Goal: Task Accomplishment & Management: Use online tool/utility

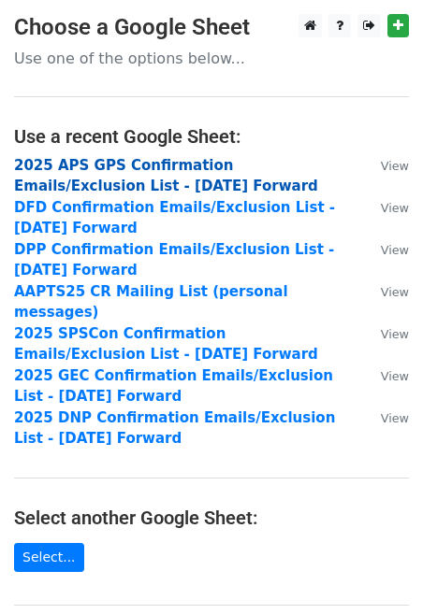
click at [165, 162] on strong "2025 APS GPS Confirmation Emails/Exclusion List - 7.15.25 Forward" at bounding box center [166, 176] width 304 height 38
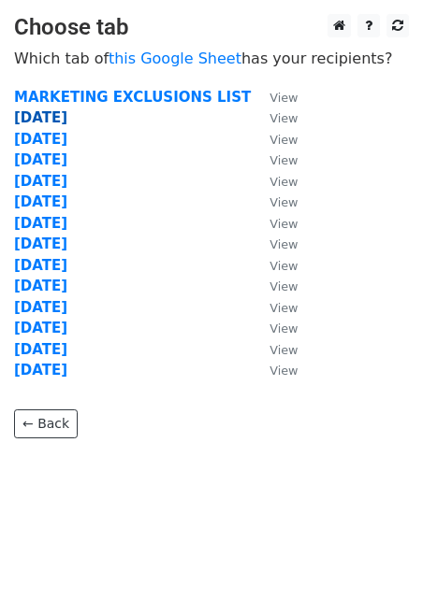
click at [46, 114] on strong "[DATE]" at bounding box center [40, 117] width 53 height 17
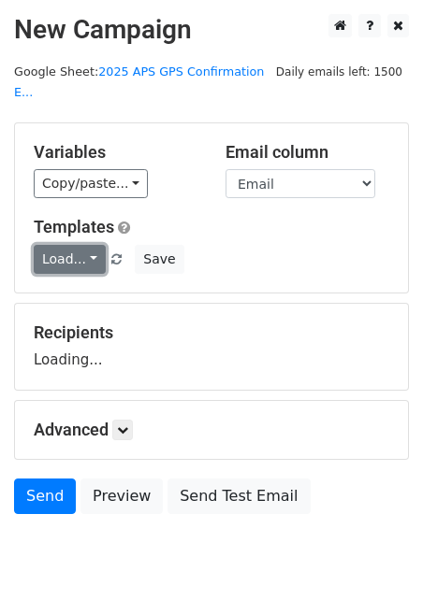
click at [76, 245] on link "Load..." at bounding box center [70, 259] width 72 height 29
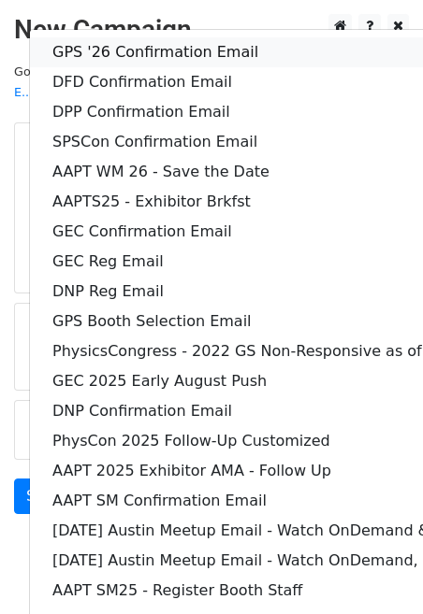
click at [102, 37] on link "GPS '26 Confirmation Email" at bounding box center [391, 52] width 722 height 30
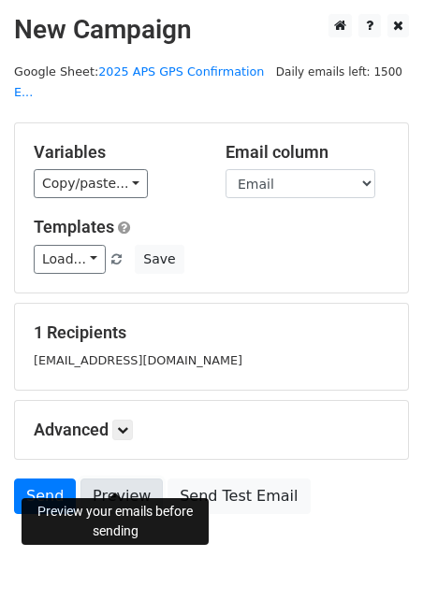
click at [120, 479] on link "Preview" at bounding box center [121, 497] width 82 height 36
